Goal: Transaction & Acquisition: Book appointment/travel/reservation

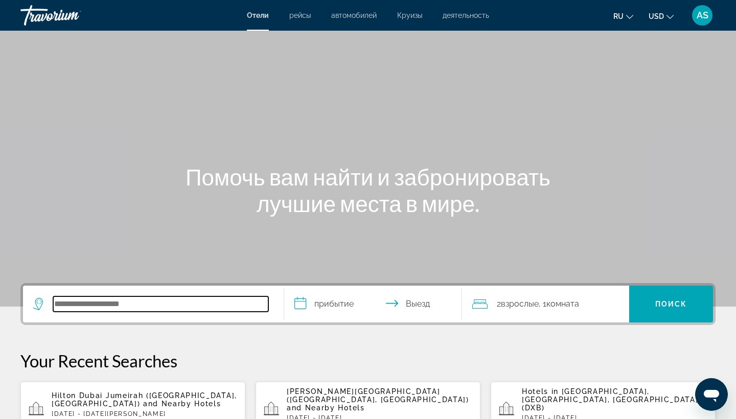
click at [97, 306] on input "Search hotel destination" at bounding box center [160, 303] width 215 height 15
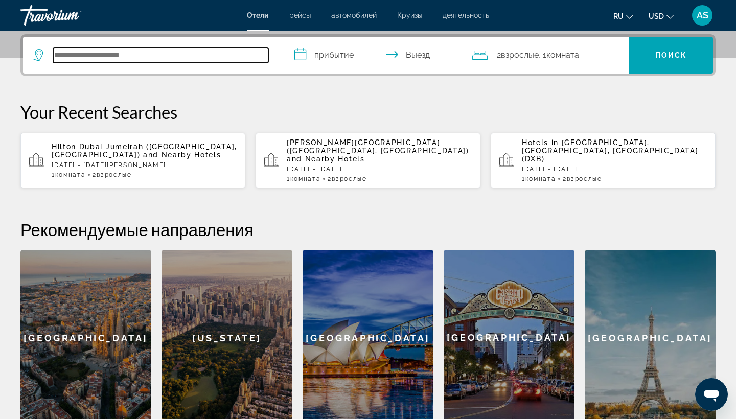
scroll to position [250, 0]
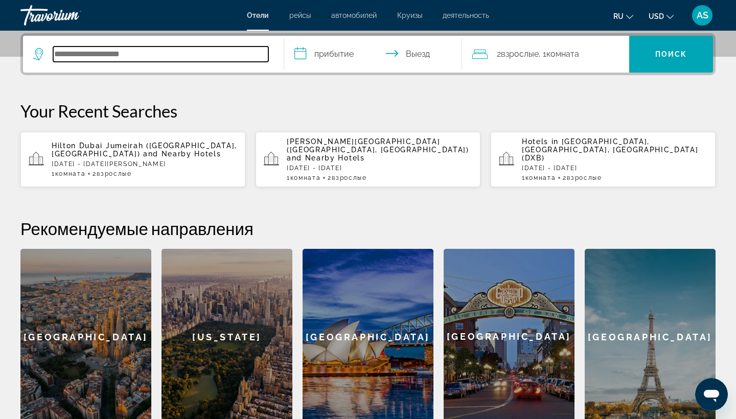
click at [82, 56] on input "Search hotel destination" at bounding box center [160, 54] width 215 height 15
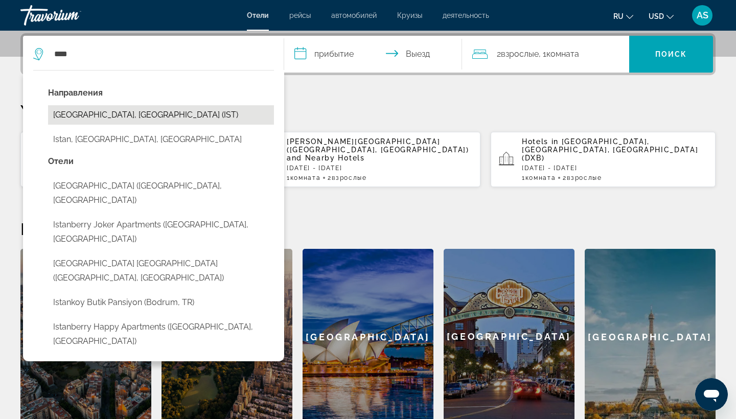
click at [110, 112] on button "[GEOGRAPHIC_DATA], [GEOGRAPHIC_DATA] (IST)" at bounding box center [161, 114] width 226 height 19
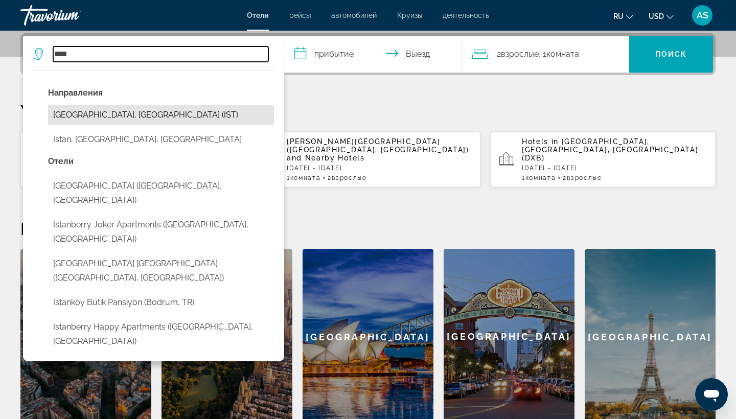
type input "**********"
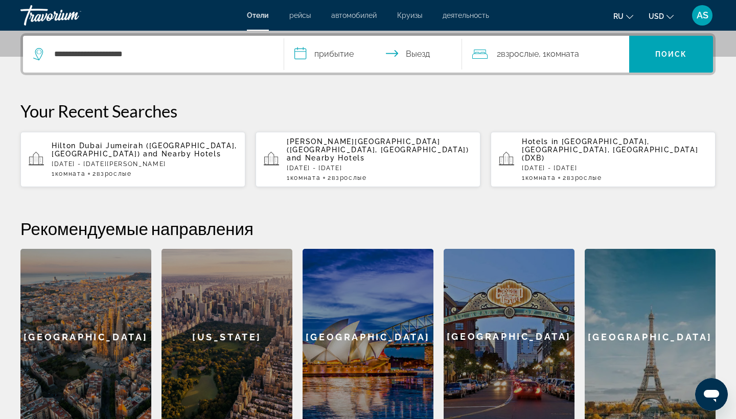
click at [301, 59] on input "**********" at bounding box center [375, 56] width 182 height 40
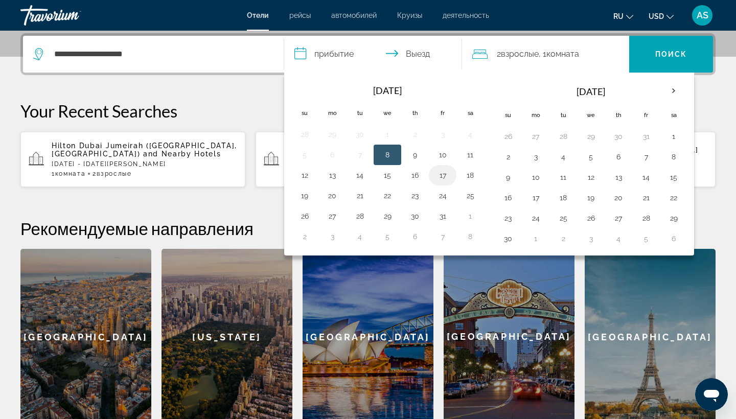
click at [443, 175] on button "17" at bounding box center [442, 175] width 16 height 14
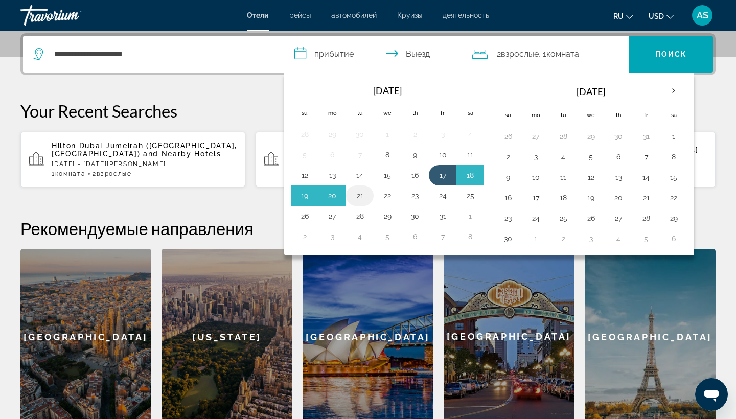
click at [363, 195] on button "21" at bounding box center [360, 196] width 16 height 14
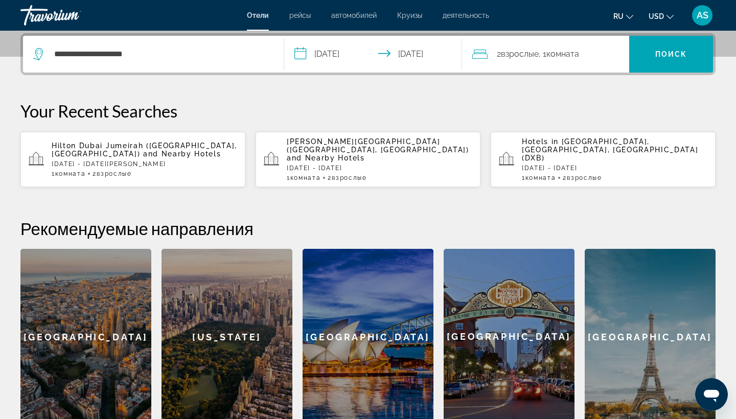
type input "**********"
click at [559, 55] on span "Комната" at bounding box center [562, 54] width 33 height 10
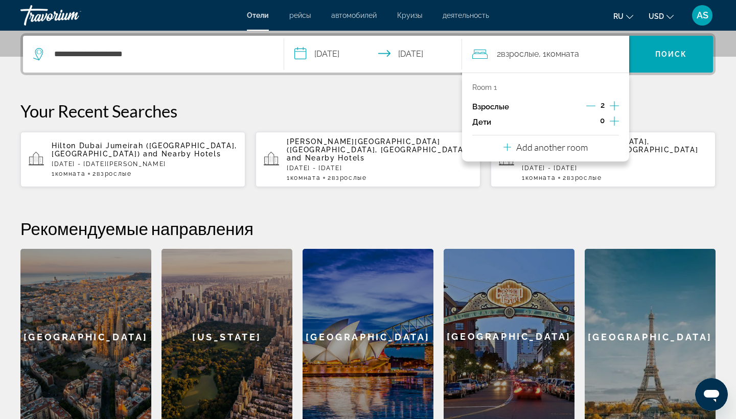
click at [509, 147] on icon "Travelers: 2 adults, 0 children" at bounding box center [507, 147] width 8 height 12
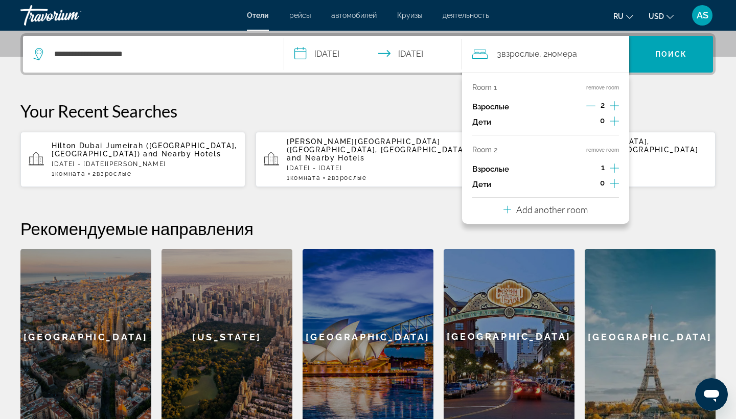
click at [508, 214] on icon "Travelers: 3 adults, 0 children" at bounding box center [507, 209] width 8 height 12
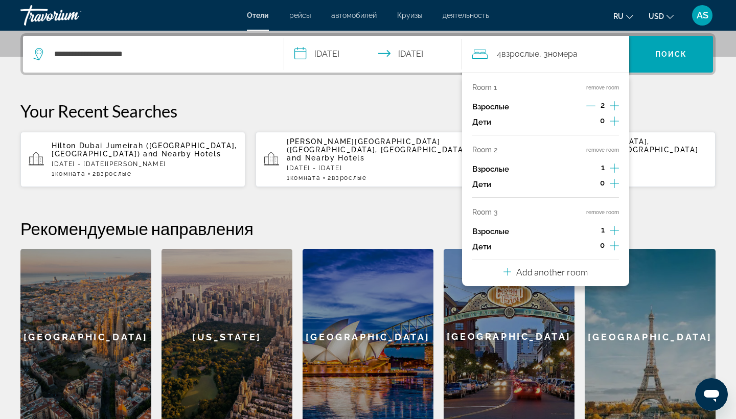
click at [613, 170] on icon "Increment adults" at bounding box center [614, 168] width 9 height 12
click at [616, 235] on icon "Increment adults" at bounding box center [614, 230] width 9 height 12
click at [657, 56] on span "Поиск" at bounding box center [671, 54] width 32 height 8
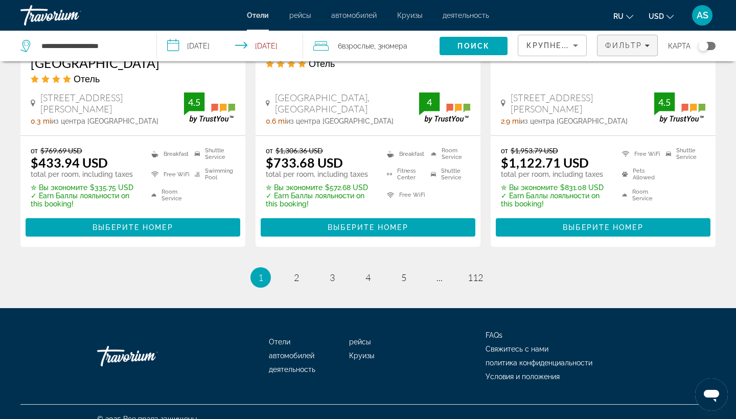
scroll to position [1417, 0]
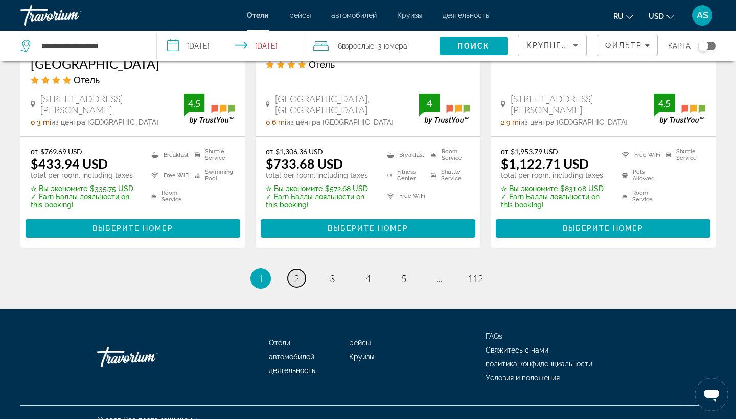
click at [297, 273] on span "2" at bounding box center [296, 278] width 5 height 11
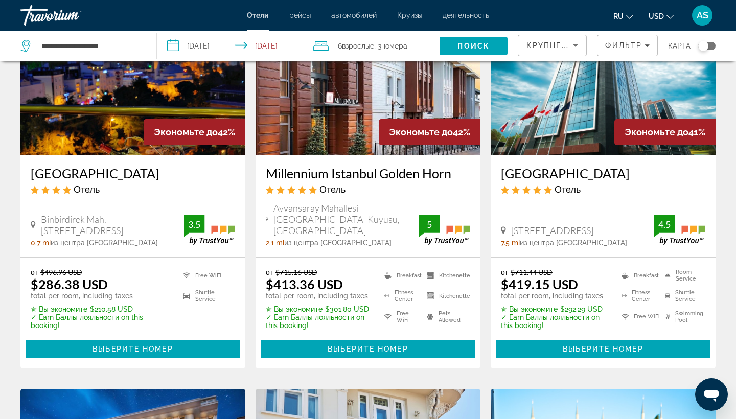
scroll to position [106, 0]
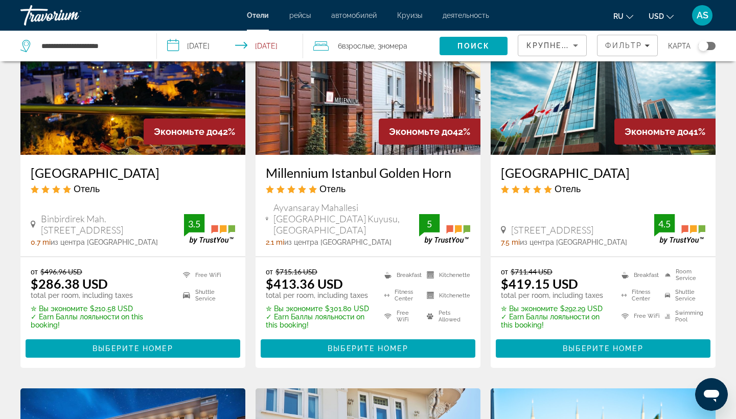
click at [79, 173] on h3 "[GEOGRAPHIC_DATA]" at bounding box center [133, 172] width 204 height 15
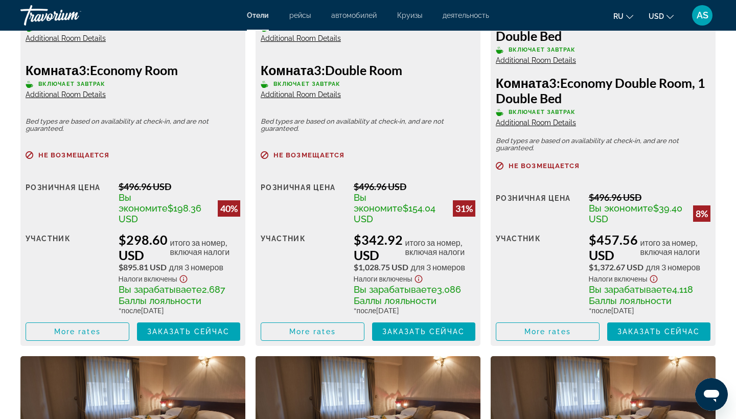
scroll to position [1632, 0]
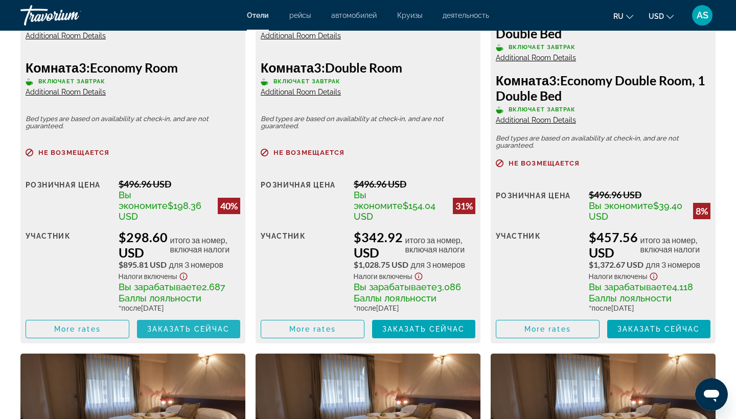
click at [196, 330] on span "Заказать сейчас" at bounding box center [188, 329] width 83 height 8
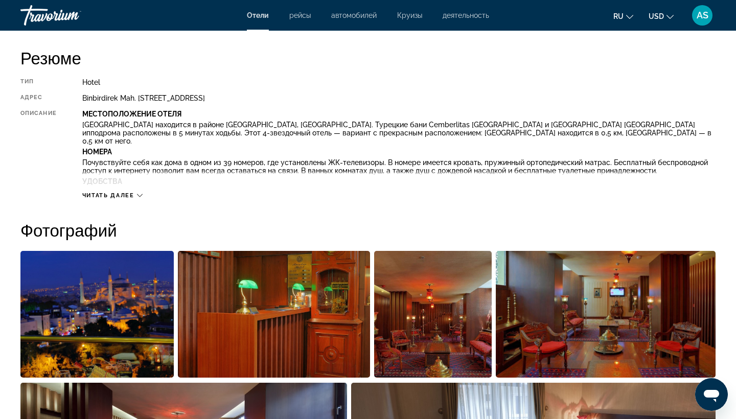
scroll to position [585, 0]
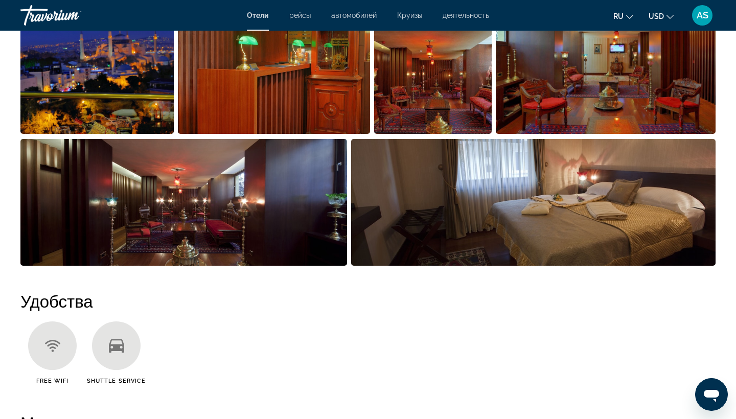
click at [72, 80] on img "Open full-screen image slider" at bounding box center [96, 70] width 153 height 127
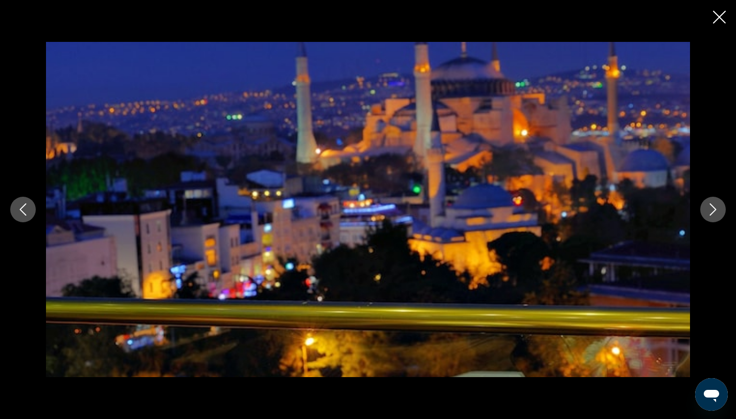
click at [719, 217] on button "Next image" at bounding box center [713, 210] width 26 height 26
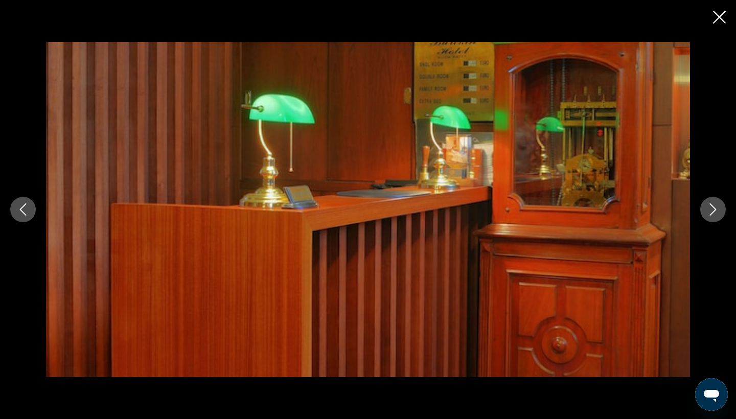
click at [719, 217] on button "Next image" at bounding box center [713, 210] width 26 height 26
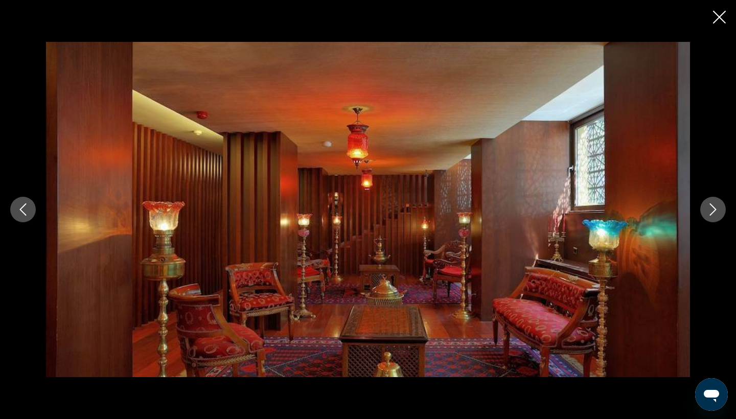
click at [719, 217] on button "Next image" at bounding box center [713, 210] width 26 height 26
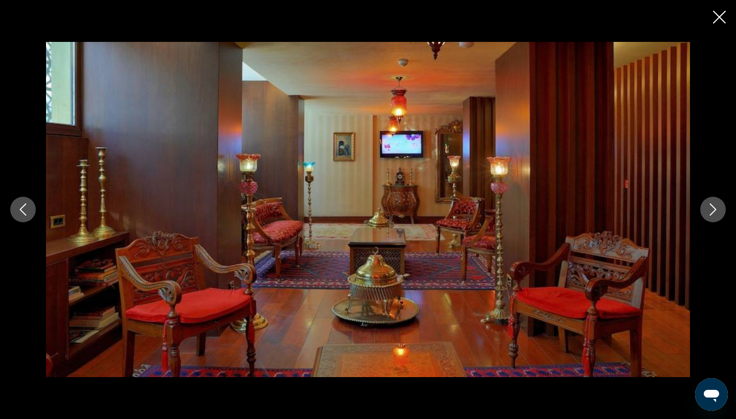
click at [719, 217] on button "Next image" at bounding box center [713, 210] width 26 height 26
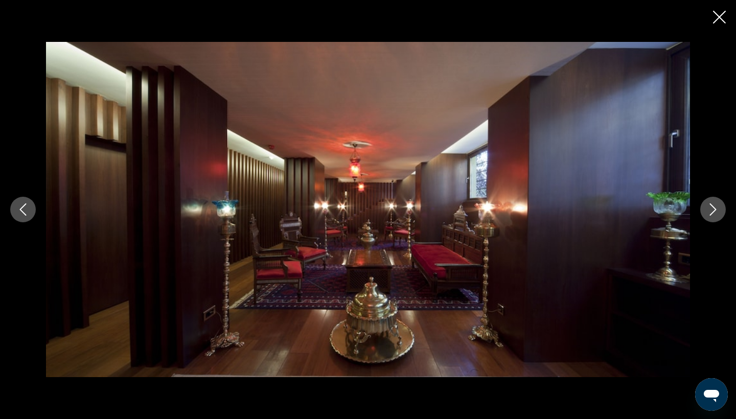
click at [719, 217] on button "Next image" at bounding box center [713, 210] width 26 height 26
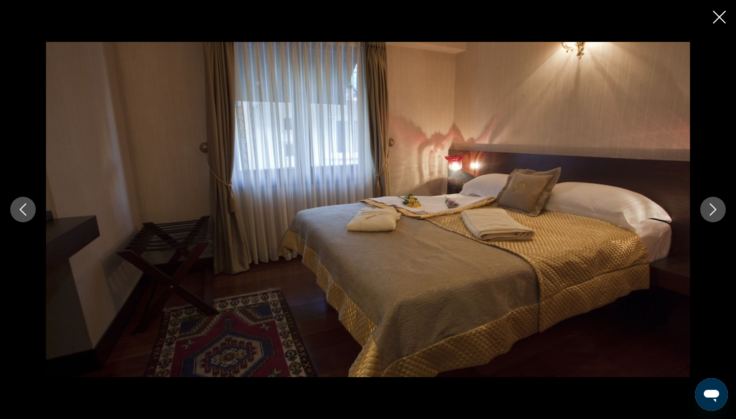
click at [719, 217] on button "Next image" at bounding box center [713, 210] width 26 height 26
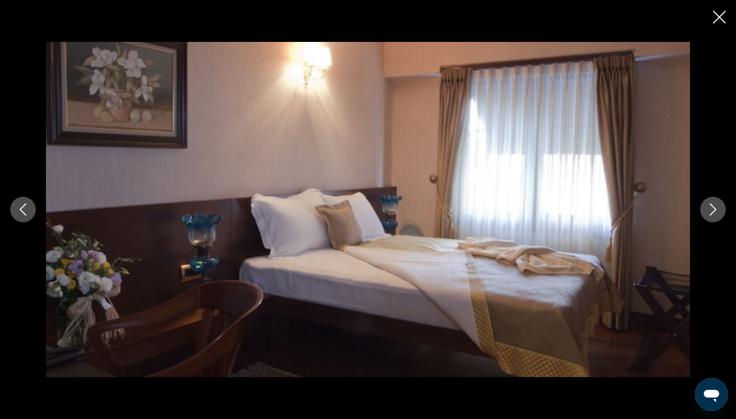
click at [719, 217] on button "Next image" at bounding box center [713, 210] width 26 height 26
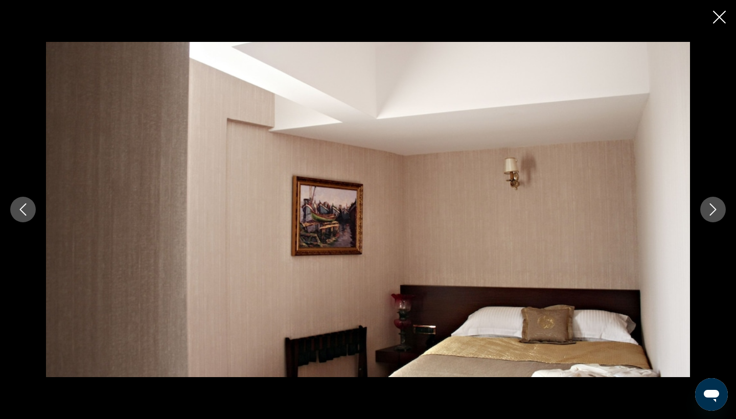
click at [719, 217] on button "Next image" at bounding box center [713, 210] width 26 height 26
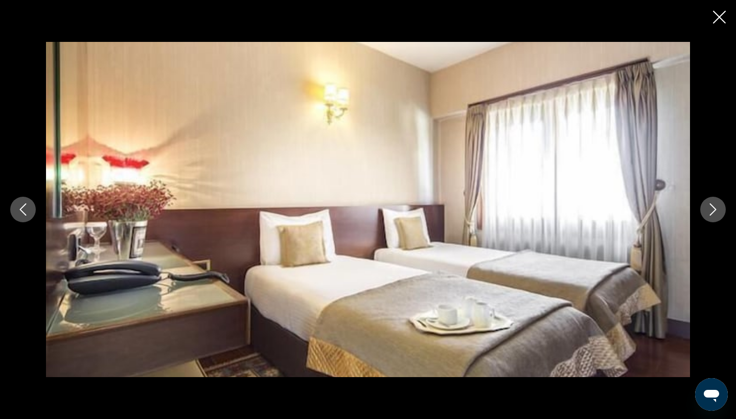
click at [719, 217] on button "Next image" at bounding box center [713, 210] width 26 height 26
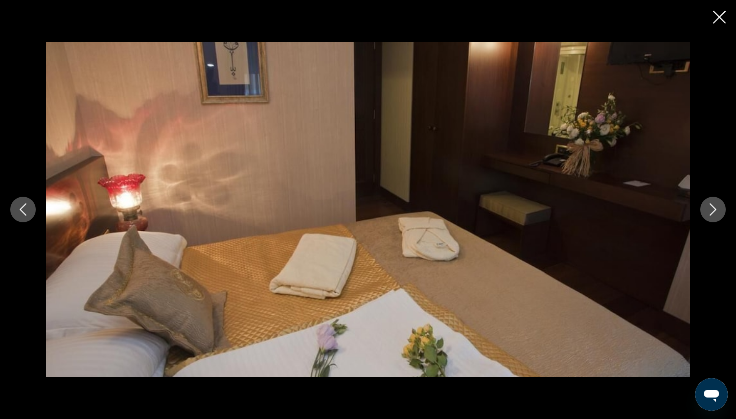
click at [719, 217] on button "Next image" at bounding box center [713, 210] width 26 height 26
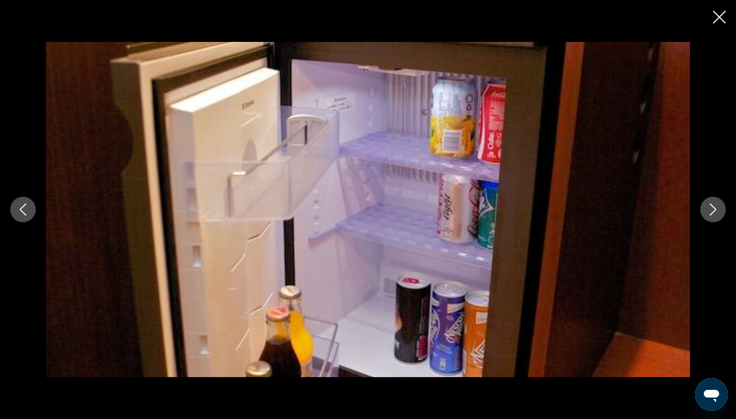
click at [717, 22] on icon "Close slideshow" at bounding box center [719, 17] width 13 height 13
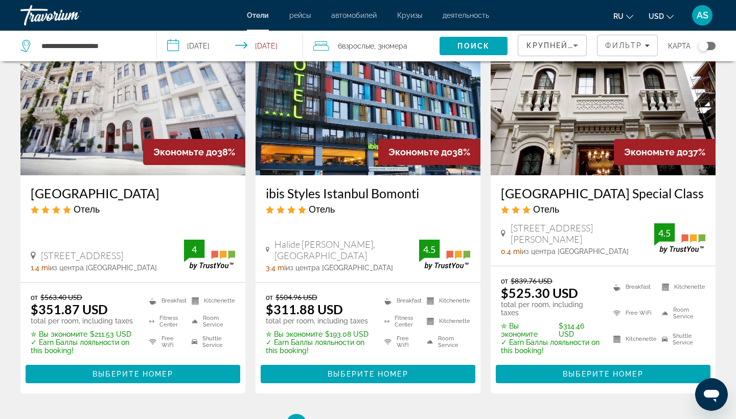
scroll to position [1285, 0]
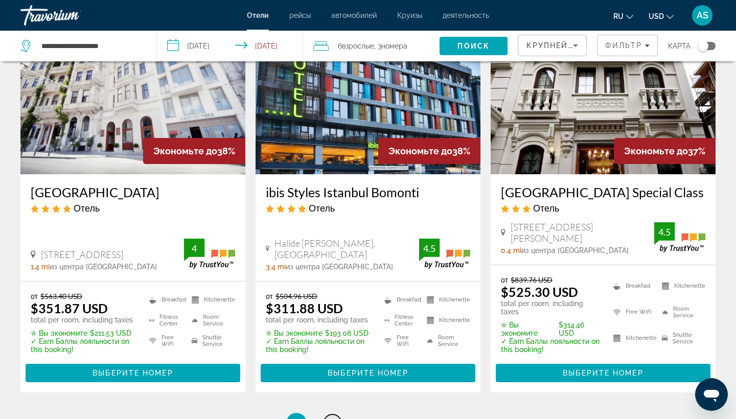
click at [331, 417] on span "3" at bounding box center [332, 422] width 5 height 11
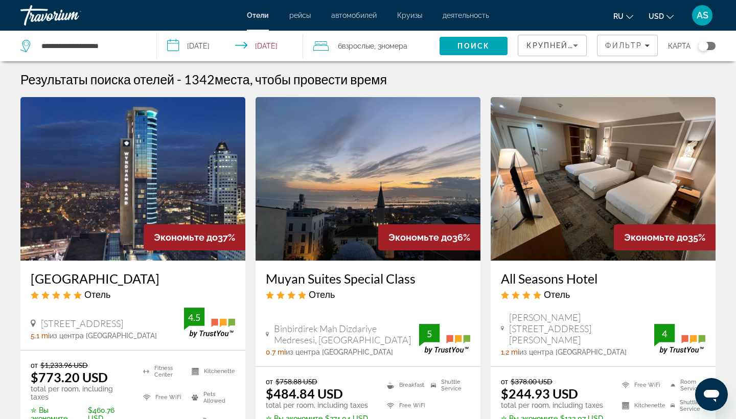
click at [545, 282] on h3 "All Seasons Hotel" at bounding box center [603, 278] width 204 height 15
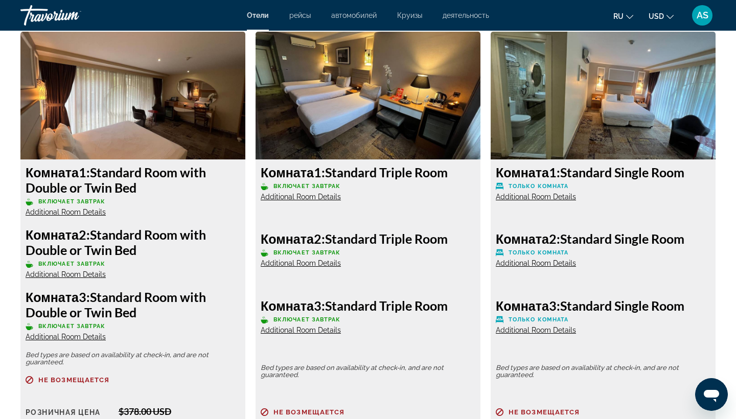
scroll to position [1414, 0]
drag, startPoint x: 100, startPoint y: 170, endPoint x: 148, endPoint y: 188, distance: 51.1
click at [148, 188] on h3 "Комната 1: Standard Room with Double or Twin Bed" at bounding box center [133, 180] width 215 height 31
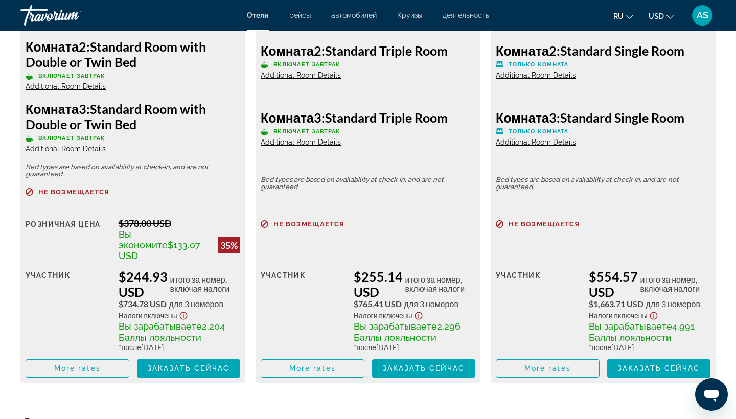
scroll to position [1604, 0]
click at [187, 364] on span "Заказать сейчас" at bounding box center [188, 368] width 83 height 8
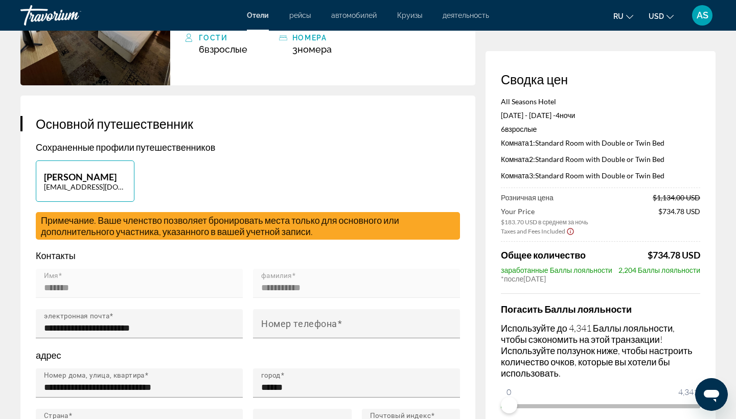
scroll to position [141, 0]
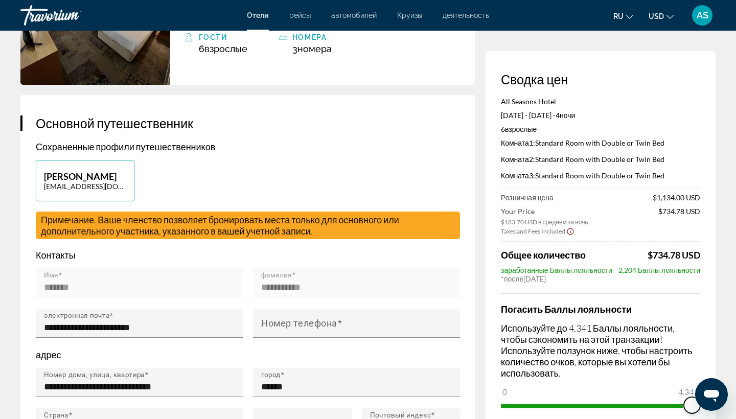
drag, startPoint x: 513, startPoint y: 396, endPoint x: 735, endPoint y: 401, distance: 222.9
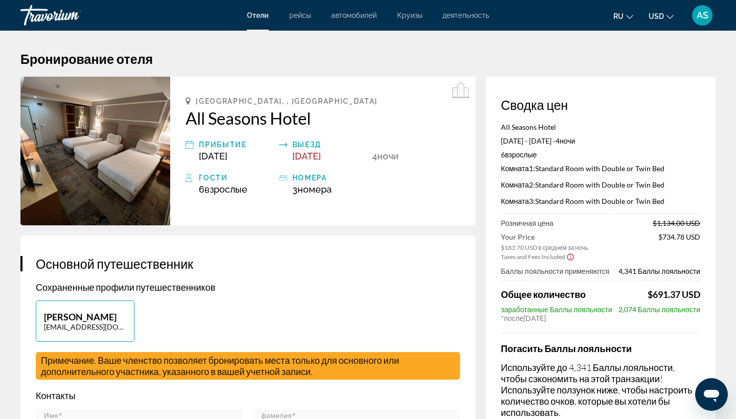
scroll to position [0, 0]
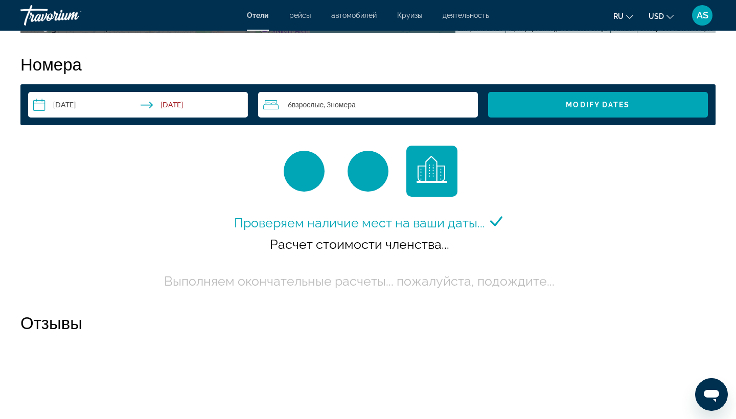
scroll to position [1302, 0]
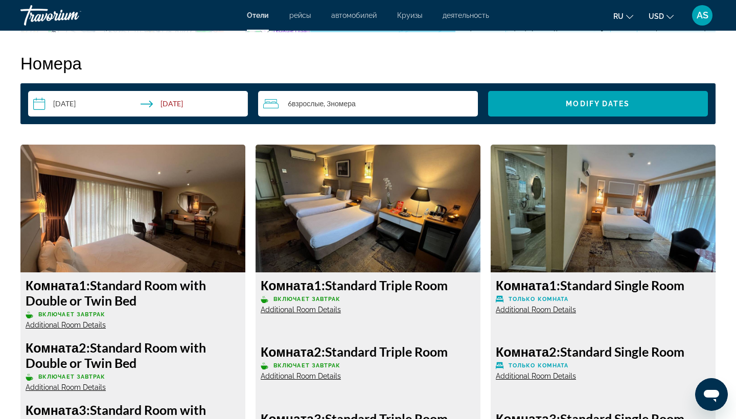
click at [309, 105] on span "Взрослые" at bounding box center [308, 103] width 32 height 9
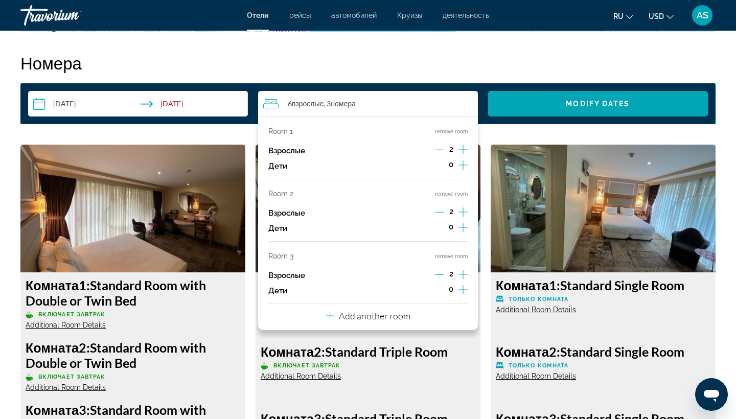
click at [440, 275] on icon "Decrement adults" at bounding box center [439, 274] width 9 height 1
click at [375, 321] on p "Add another room" at bounding box center [375, 315] width 72 height 11
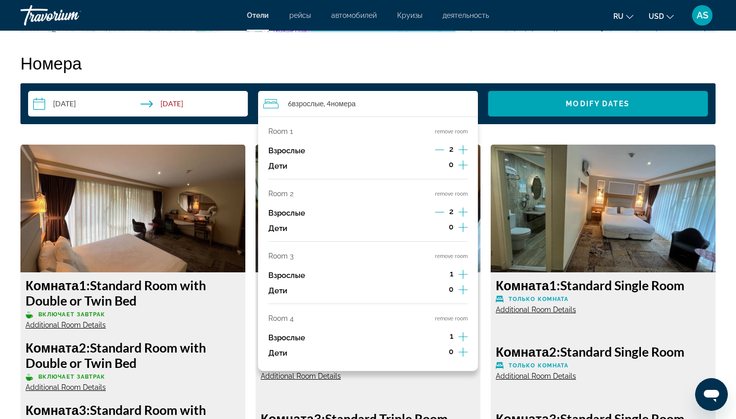
click at [462, 341] on icon "Increment adults" at bounding box center [462, 336] width 9 height 9
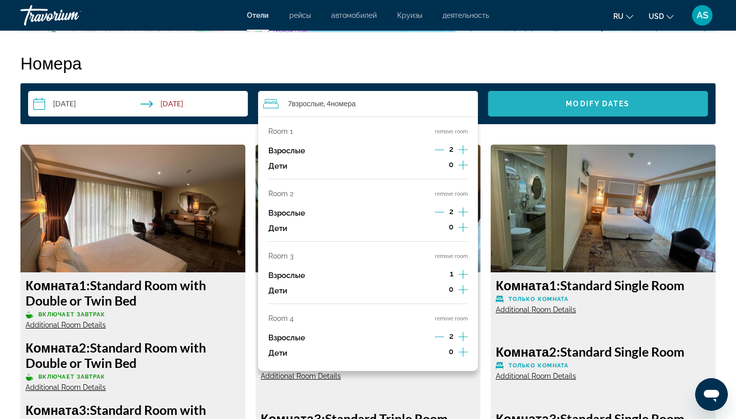
click at [564, 102] on span "Search widget" at bounding box center [598, 103] width 220 height 25
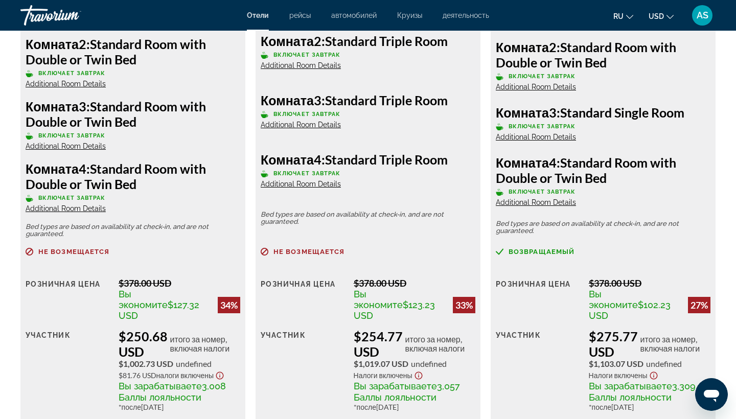
scroll to position [1689, 0]
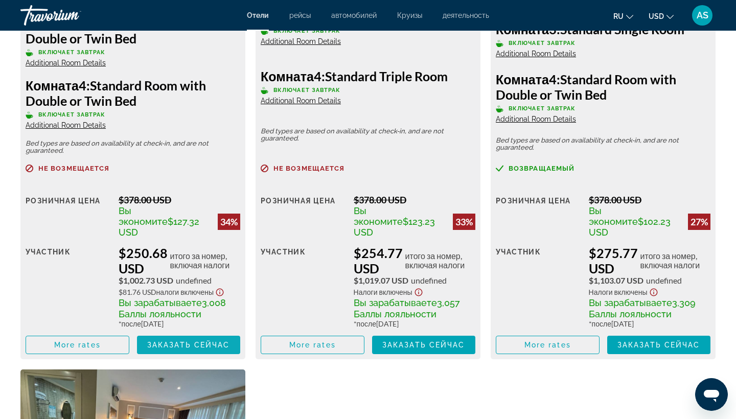
click at [201, 341] on span "Заказать сейчас" at bounding box center [188, 345] width 83 height 8
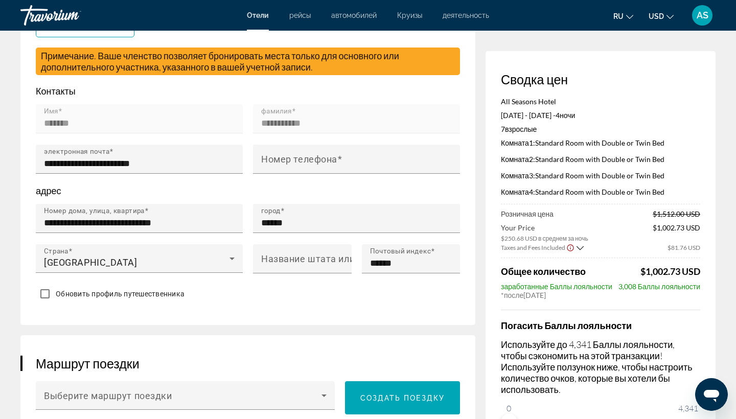
scroll to position [302, 1]
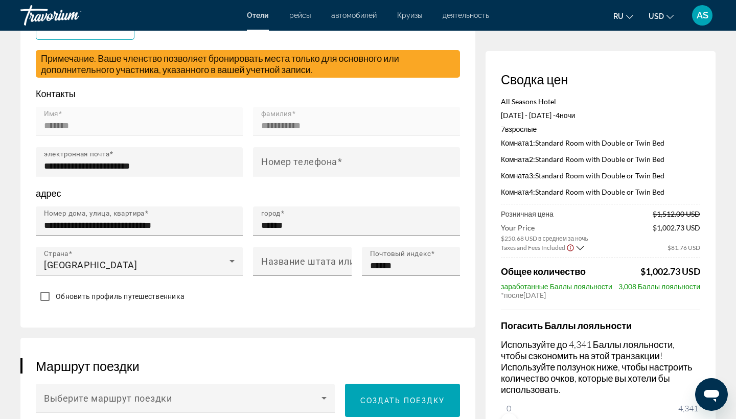
click at [571, 397] on div "Погасить Баллы лояльности Используйте до 4,341 Баллы лояльности, чтобы сэкономи…" at bounding box center [600, 370] width 199 height 121
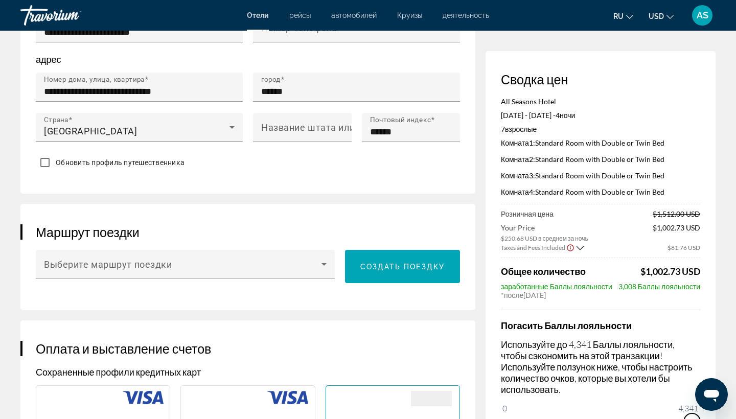
drag, startPoint x: 513, startPoint y: 410, endPoint x: 735, endPoint y: 419, distance: 222.9
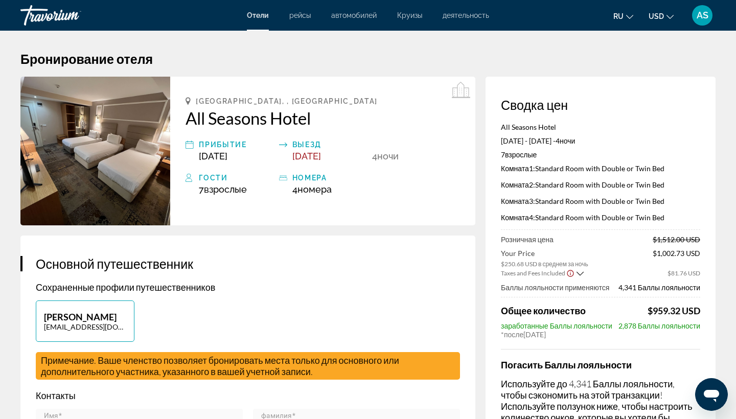
scroll to position [0, 0]
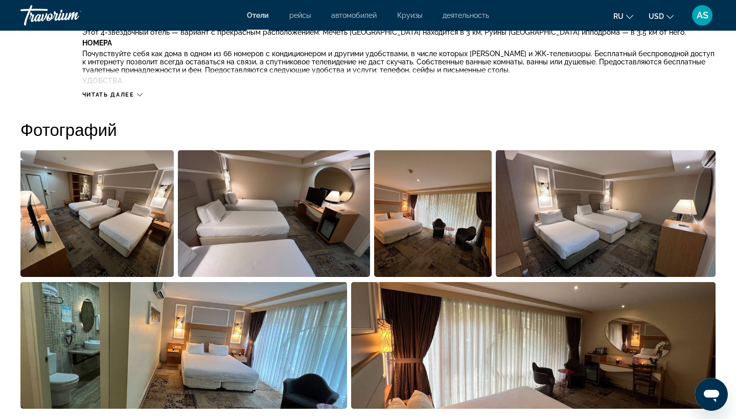
scroll to position [448, 0]
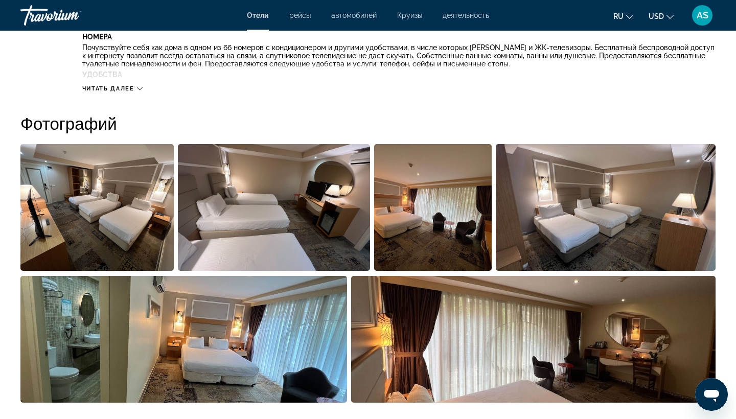
click at [95, 227] on img "Open full-screen image slider" at bounding box center [96, 207] width 153 height 127
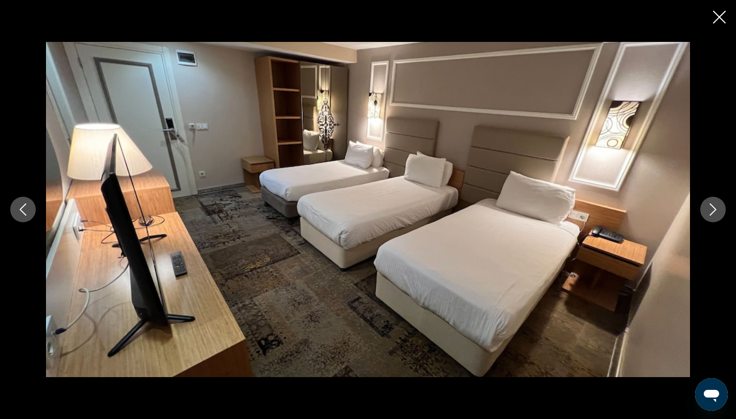
click at [718, 210] on icon "Next image" at bounding box center [713, 209] width 12 height 12
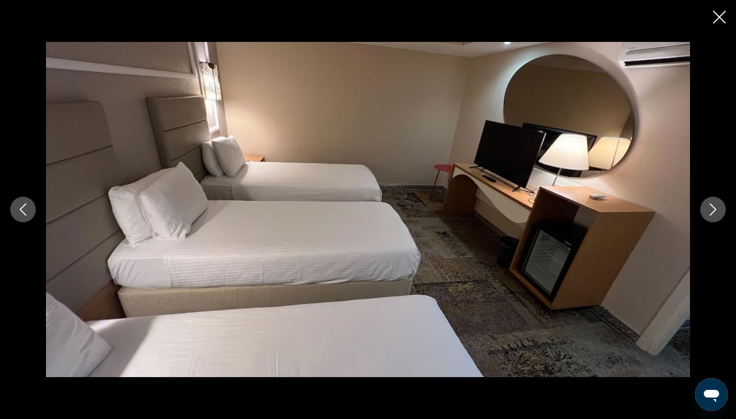
click at [718, 210] on icon "Next image" at bounding box center [713, 209] width 12 height 12
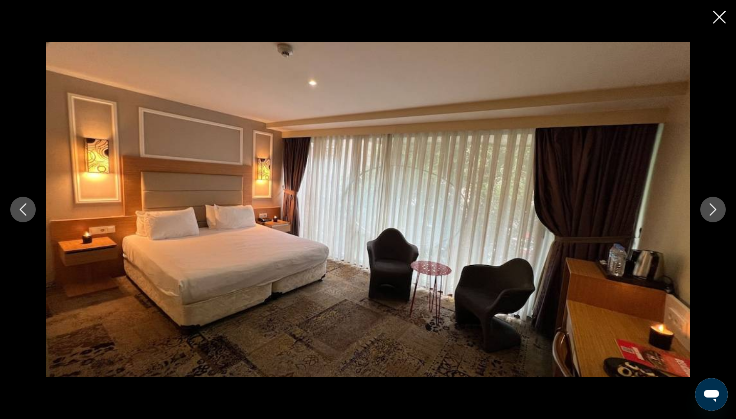
click at [718, 210] on icon "Next image" at bounding box center [713, 209] width 12 height 12
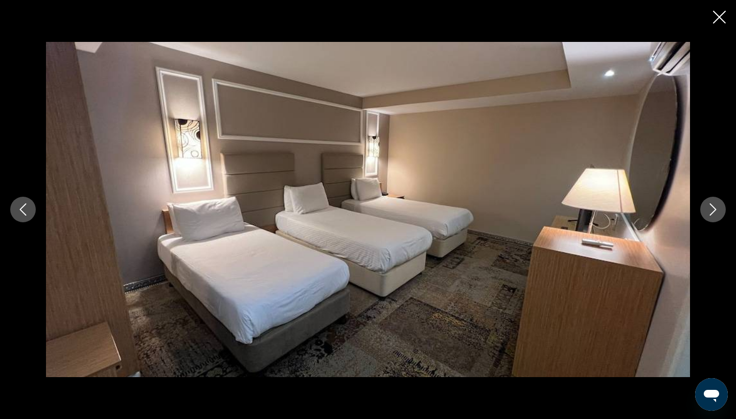
click at [718, 210] on icon "Next image" at bounding box center [713, 209] width 12 height 12
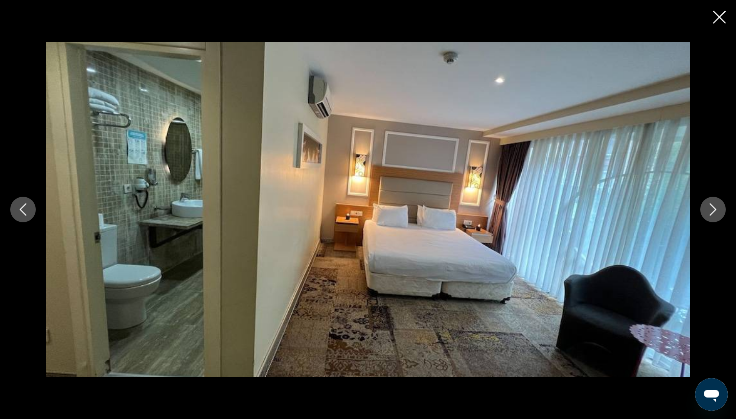
click at [718, 210] on icon "Next image" at bounding box center [713, 209] width 12 height 12
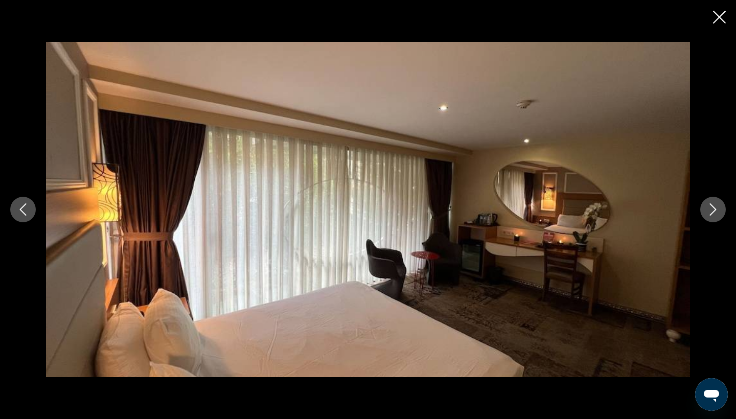
click at [718, 210] on icon "Next image" at bounding box center [713, 209] width 12 height 12
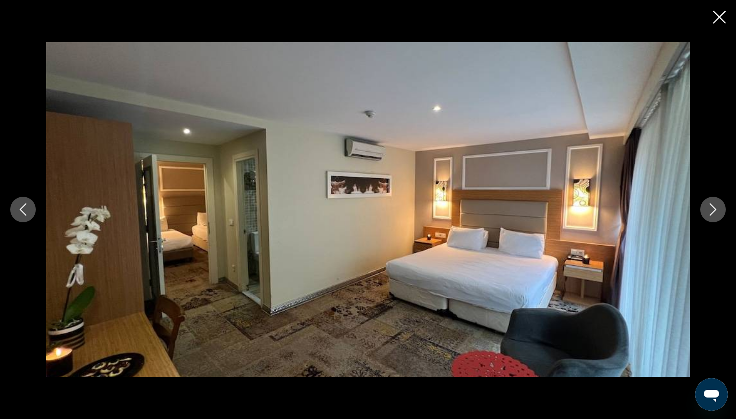
click at [718, 210] on icon "Next image" at bounding box center [713, 209] width 12 height 12
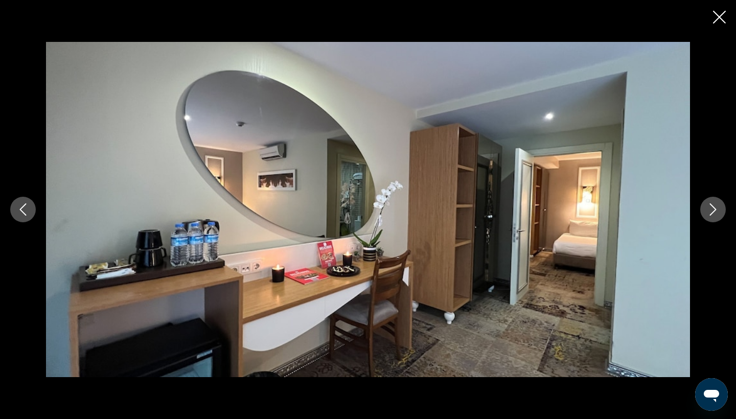
click at [718, 210] on icon "Next image" at bounding box center [713, 209] width 12 height 12
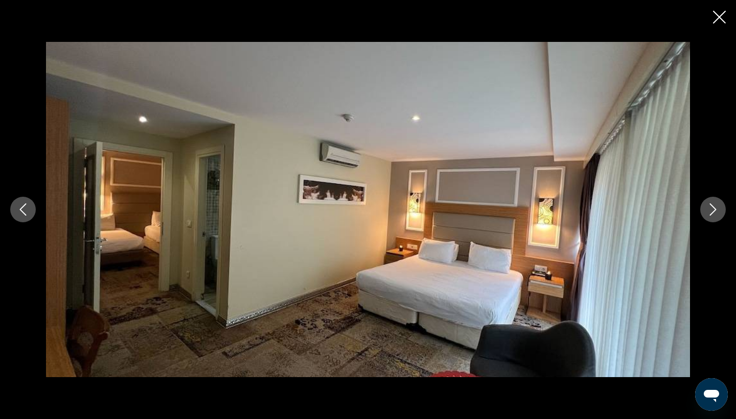
click at [718, 210] on icon "Next image" at bounding box center [713, 209] width 12 height 12
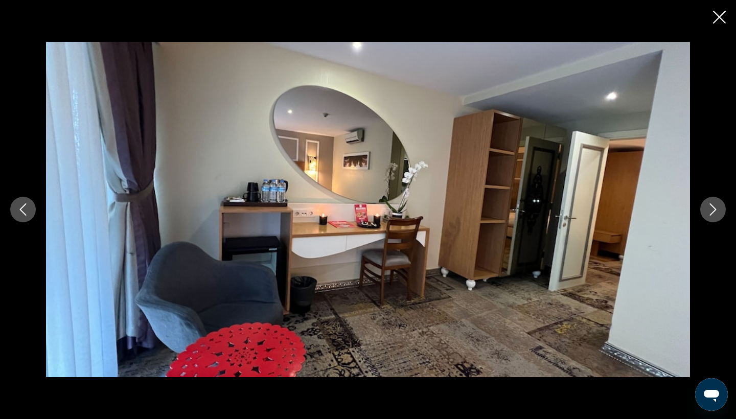
click at [718, 210] on icon "Next image" at bounding box center [713, 209] width 12 height 12
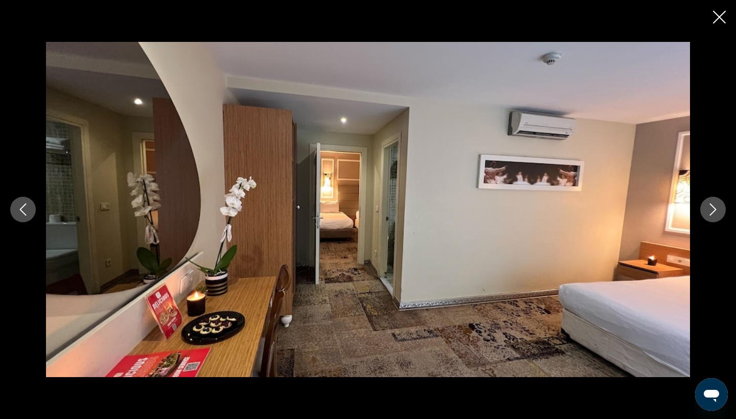
click at [718, 210] on icon "Next image" at bounding box center [713, 209] width 12 height 12
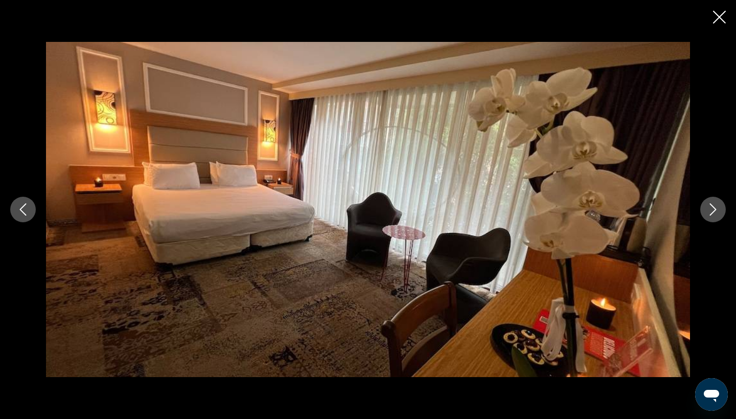
click at [718, 210] on icon "Next image" at bounding box center [713, 209] width 12 height 12
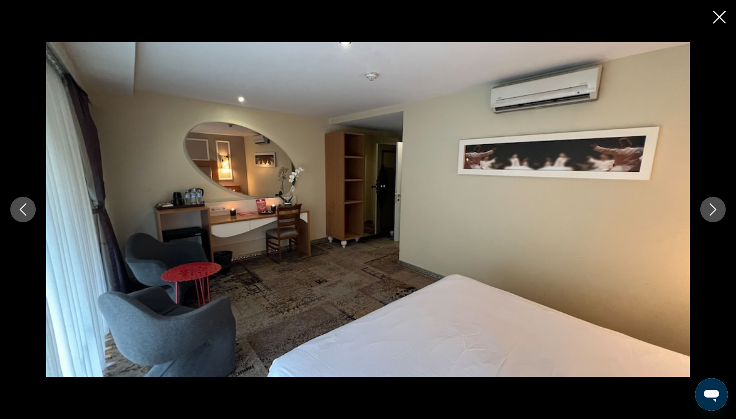
click at [718, 210] on icon "Next image" at bounding box center [713, 209] width 12 height 12
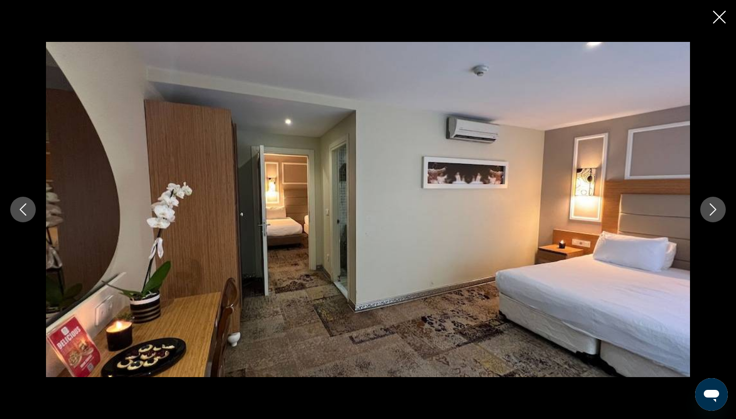
click at [718, 210] on icon "Next image" at bounding box center [713, 209] width 12 height 12
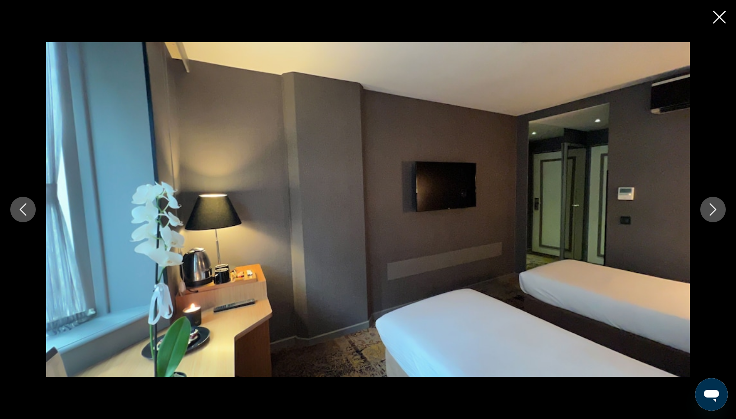
click at [718, 210] on icon "Next image" at bounding box center [713, 209] width 12 height 12
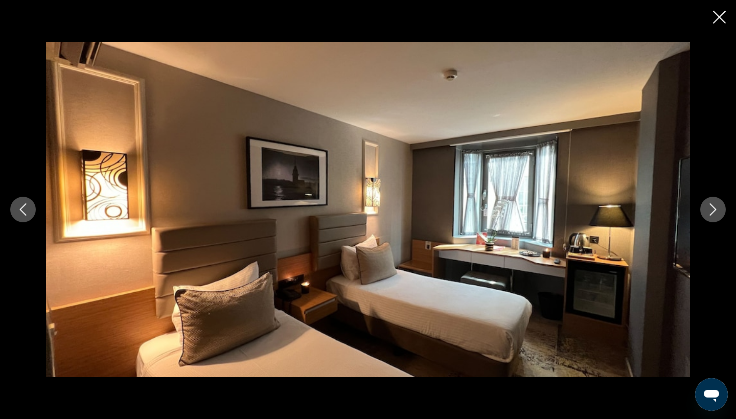
click at [718, 210] on icon "Next image" at bounding box center [713, 209] width 12 height 12
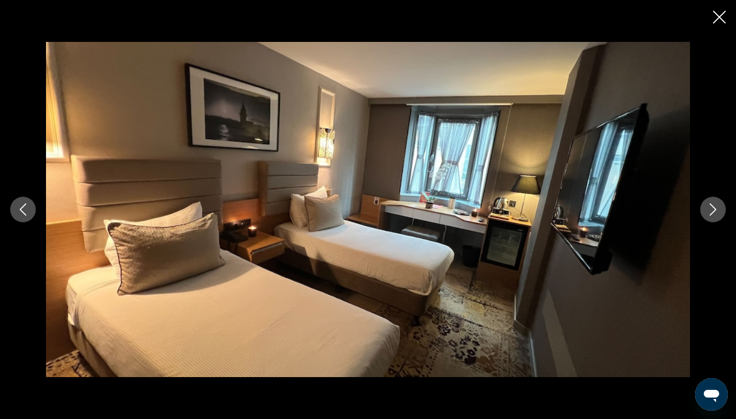
click at [718, 210] on icon "Next image" at bounding box center [713, 209] width 12 height 12
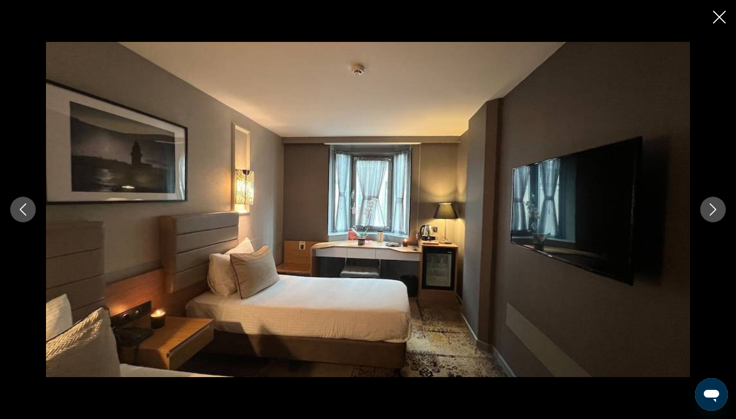
click at [718, 210] on icon "Next image" at bounding box center [713, 209] width 12 height 12
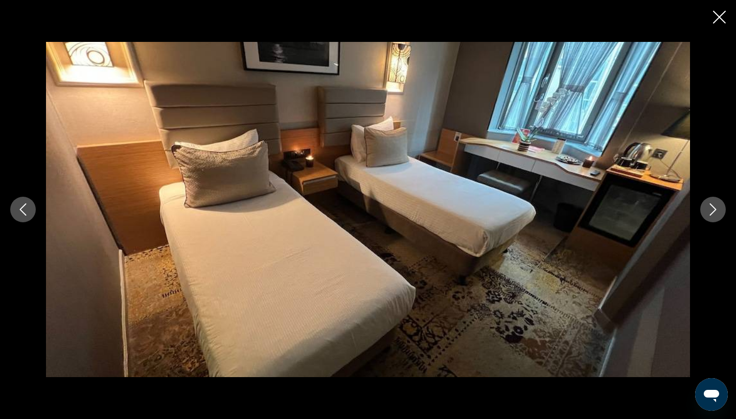
click at [718, 210] on icon "Next image" at bounding box center [713, 209] width 12 height 12
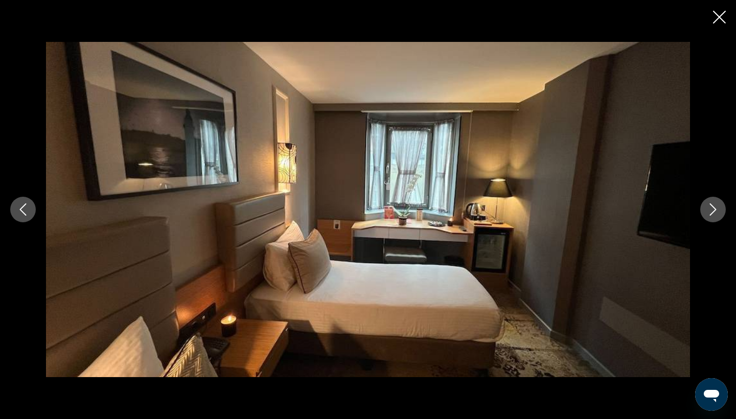
click at [718, 210] on icon "Next image" at bounding box center [713, 209] width 12 height 12
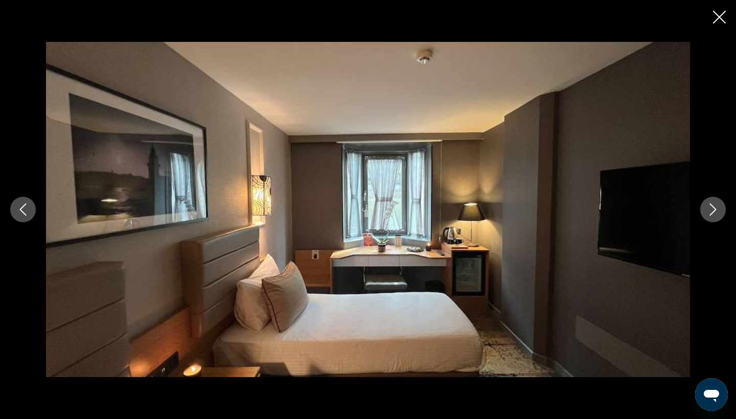
click at [718, 210] on icon "Next image" at bounding box center [713, 209] width 12 height 12
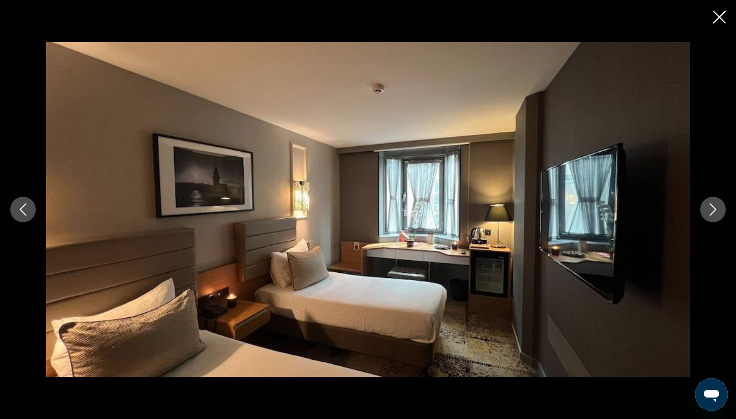
click at [718, 210] on icon "Next image" at bounding box center [713, 209] width 12 height 12
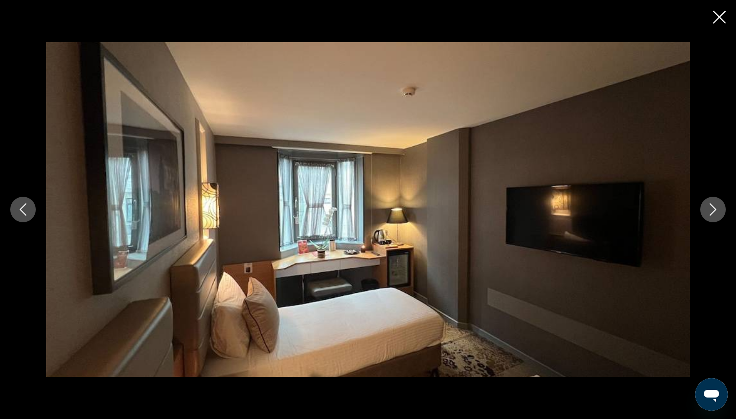
click at [718, 210] on icon "Next image" at bounding box center [713, 209] width 12 height 12
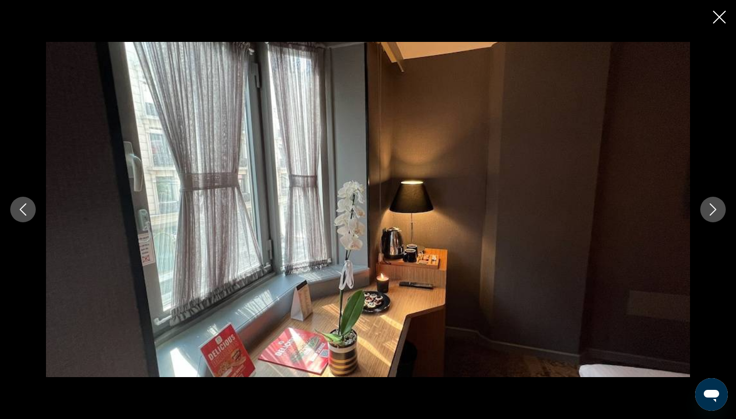
click at [718, 210] on icon "Next image" at bounding box center [713, 209] width 12 height 12
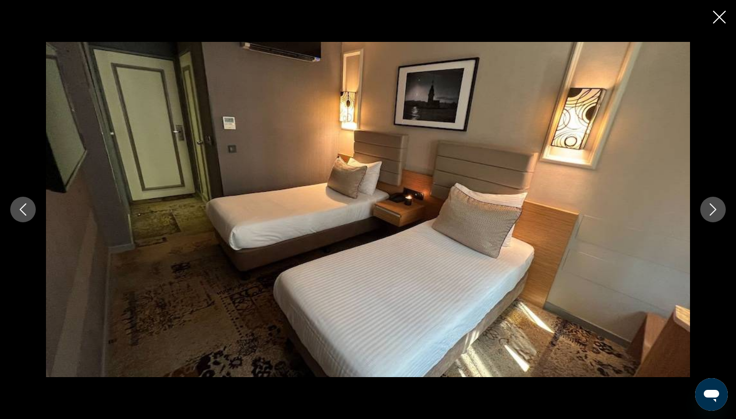
click at [718, 210] on icon "Next image" at bounding box center [713, 209] width 12 height 12
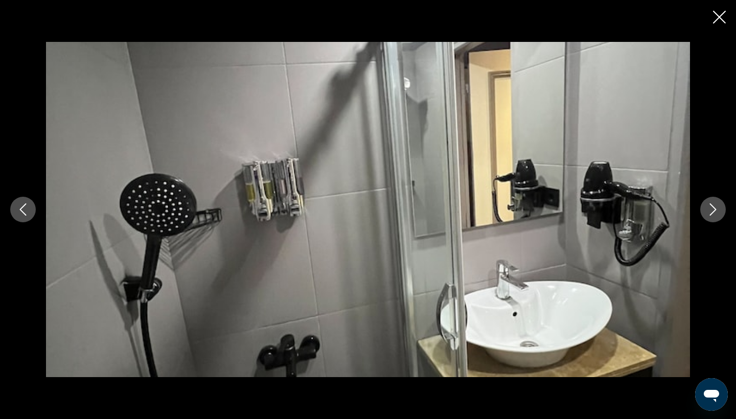
click at [718, 210] on icon "Next image" at bounding box center [713, 209] width 12 height 12
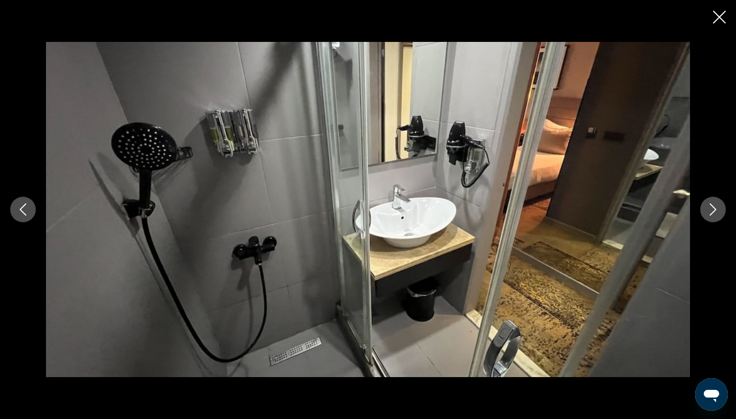
click at [718, 210] on icon "Next image" at bounding box center [713, 209] width 12 height 12
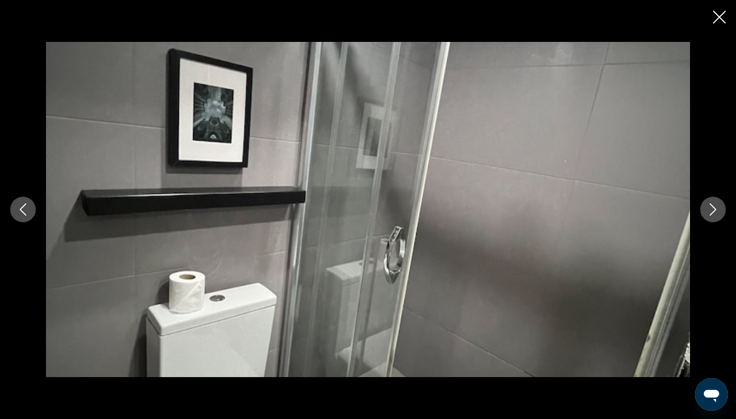
click at [718, 210] on icon "Next image" at bounding box center [713, 209] width 12 height 12
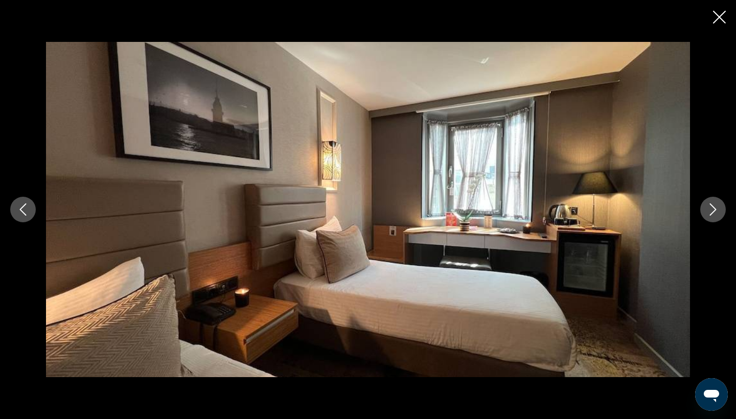
click at [718, 210] on icon "Next image" at bounding box center [713, 209] width 12 height 12
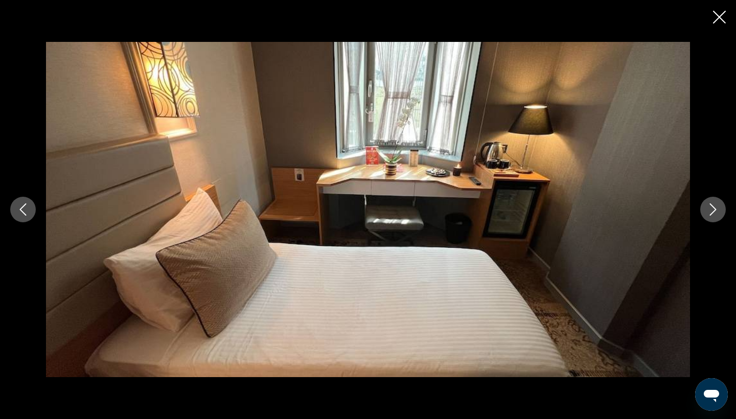
click at [718, 210] on icon "Next image" at bounding box center [713, 209] width 12 height 12
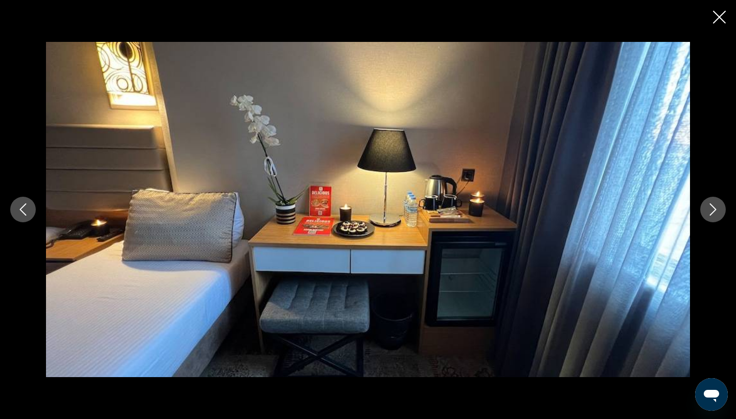
click at [718, 210] on icon "Next image" at bounding box center [713, 209] width 12 height 12
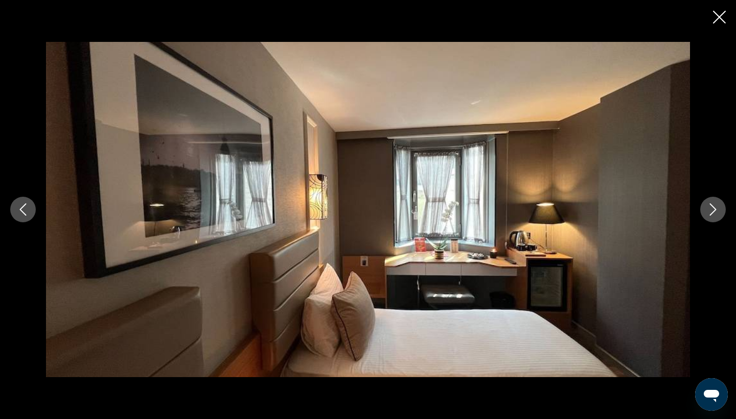
click at [718, 210] on icon "Next image" at bounding box center [713, 209] width 12 height 12
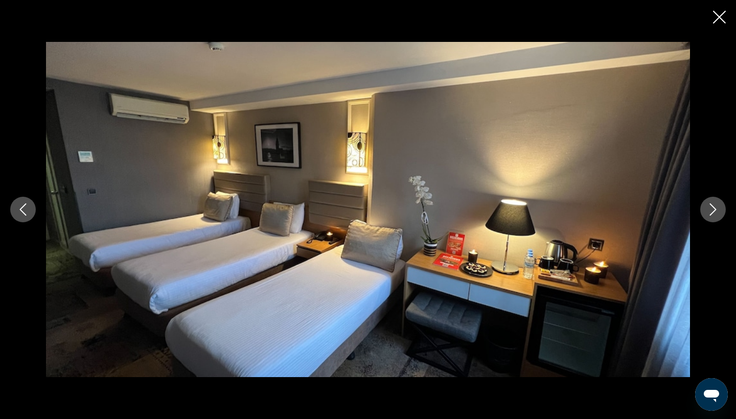
click at [718, 210] on icon "Next image" at bounding box center [713, 209] width 12 height 12
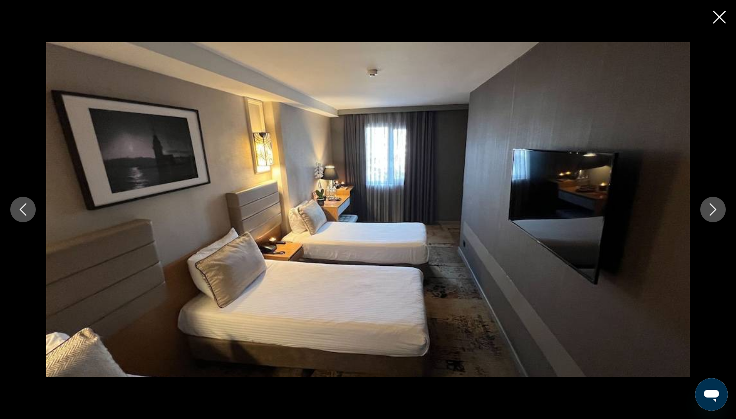
click at [717, 20] on icon "Close slideshow" at bounding box center [719, 17] width 13 height 13
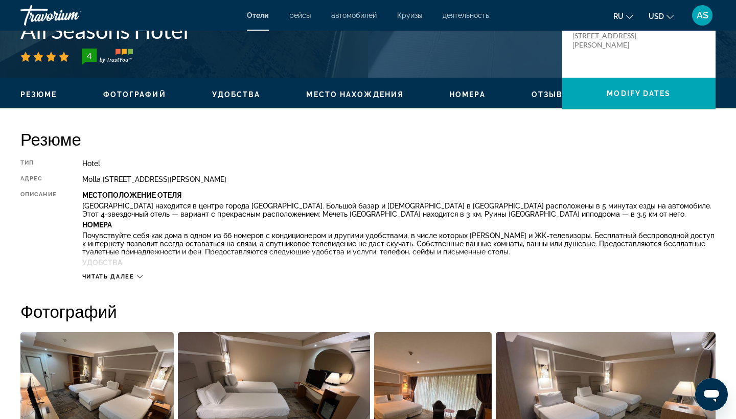
scroll to position [249, 0]
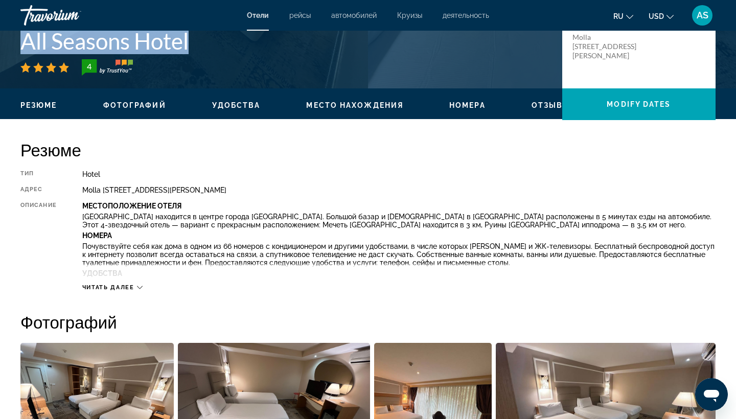
drag, startPoint x: 194, startPoint y: 43, endPoint x: 22, endPoint y: 42, distance: 172.2
click at [22, 42] on h1 "All Seasons Hotel" at bounding box center [285, 41] width 531 height 27
copy h1 "All Seasons Hotel"
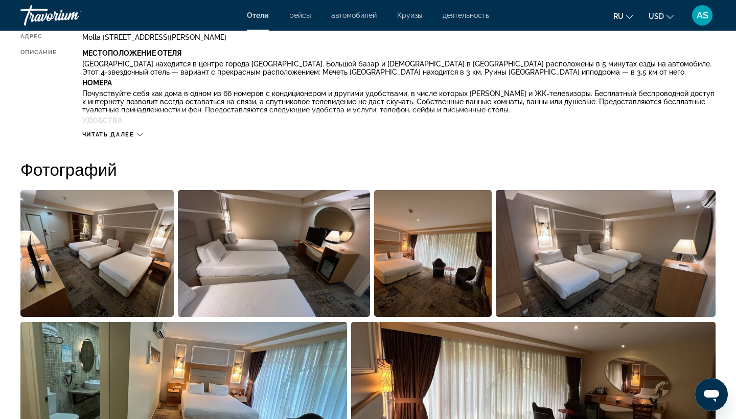
scroll to position [398, 0]
